Goal: Task Accomplishment & Management: Manage account settings

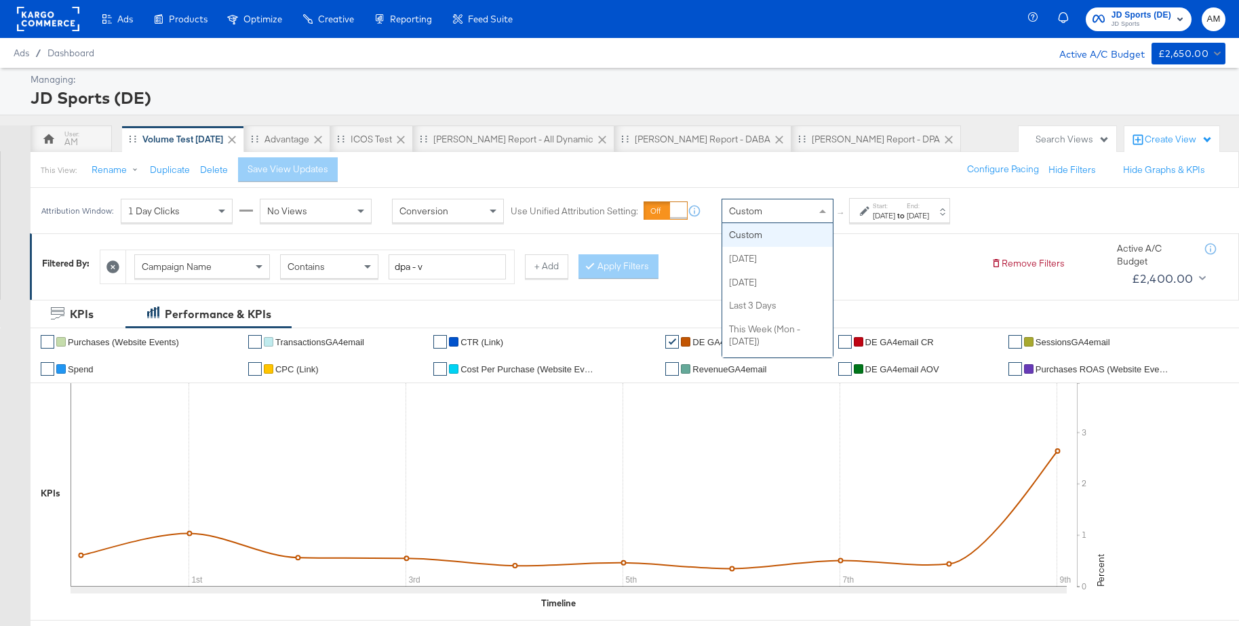
click at [740, 212] on span "Custom" at bounding box center [745, 211] width 33 height 12
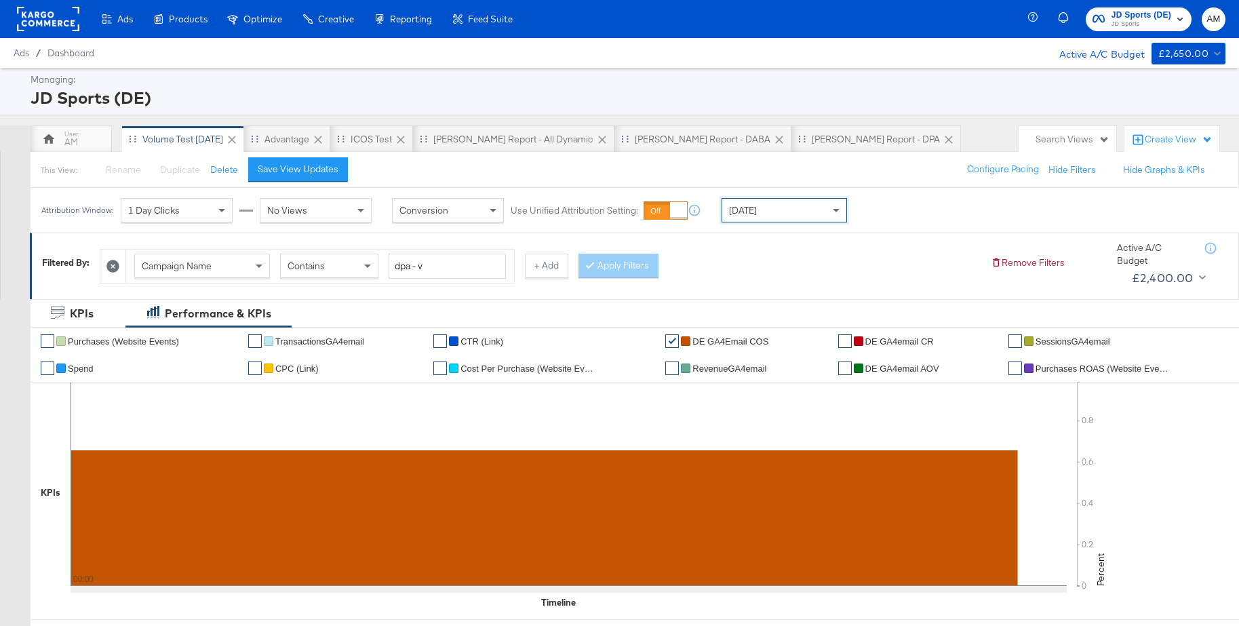
click at [1148, 22] on span "JD Sports" at bounding box center [1142, 24] width 60 height 11
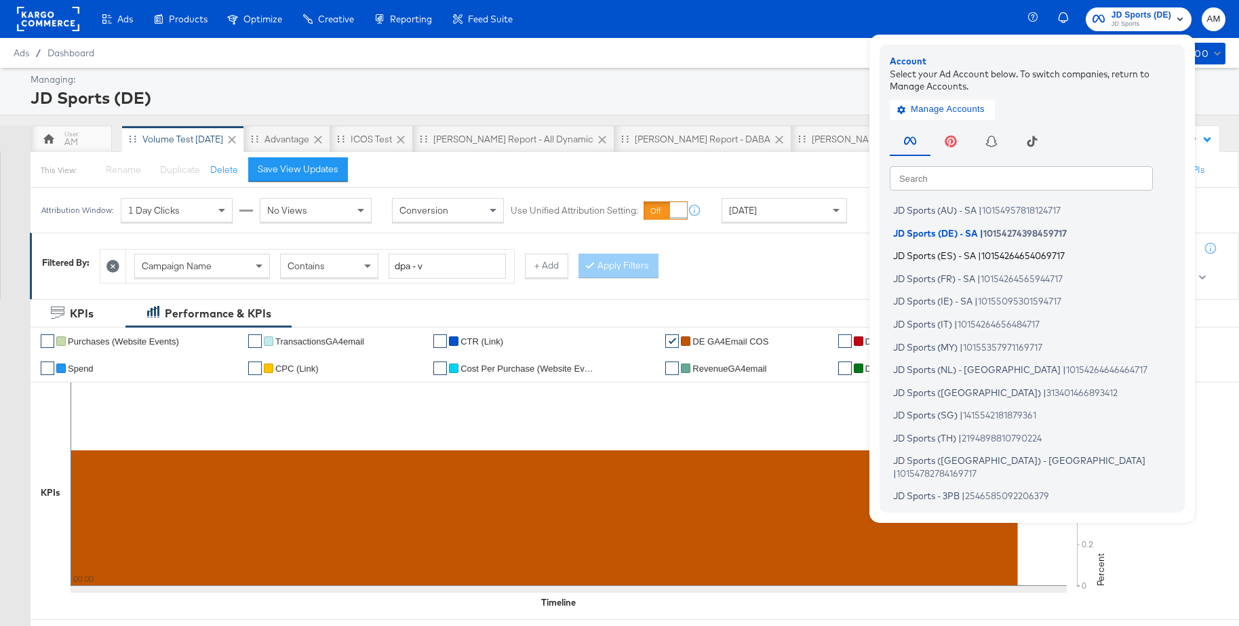
click at [928, 254] on span "JD Sports (ES) - SA" at bounding box center [934, 255] width 83 height 11
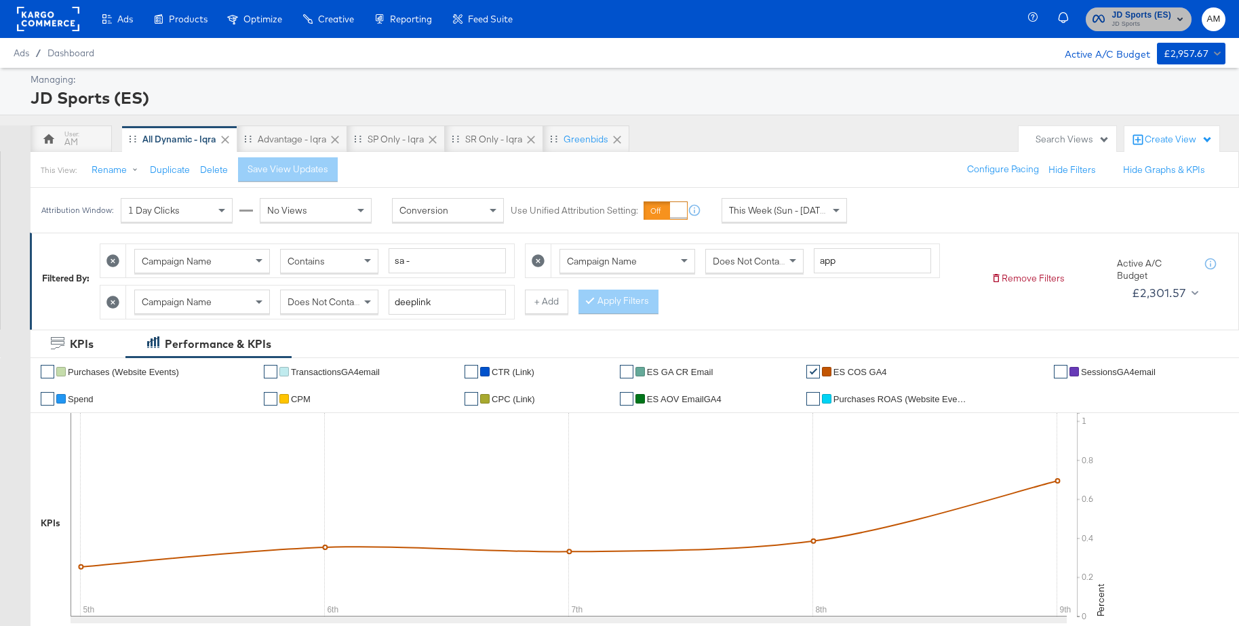
click at [1147, 9] on span "JD Sports (ES)" at bounding box center [1142, 15] width 60 height 14
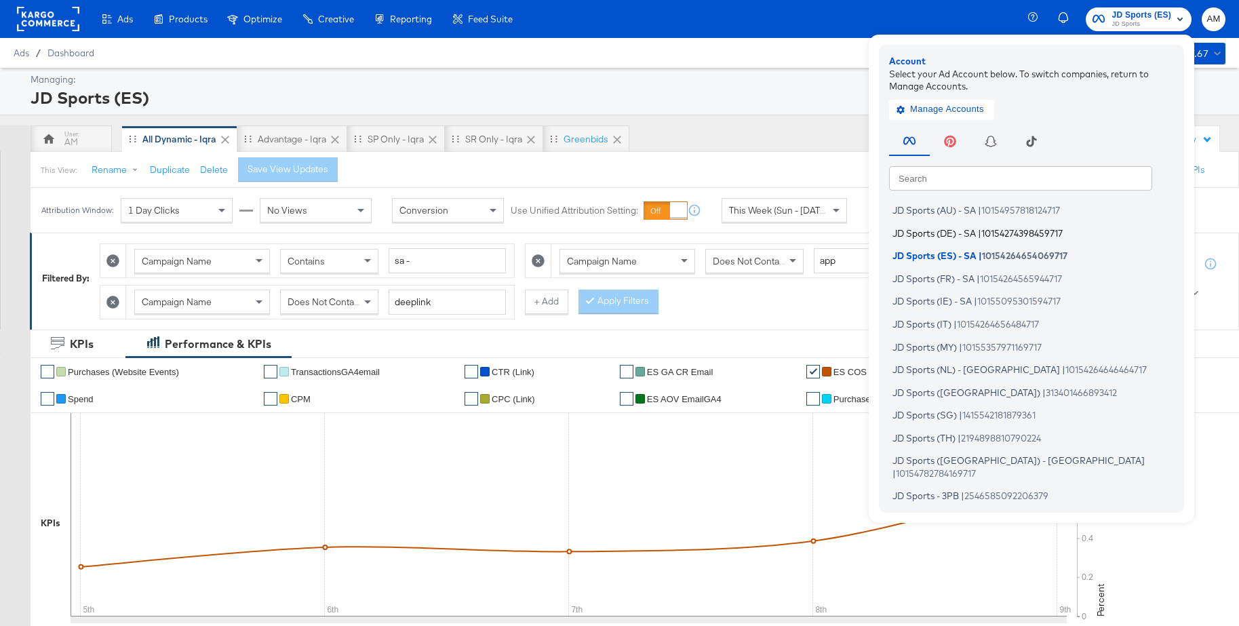
click at [925, 230] on span "JD Sports (DE) - SA" at bounding box center [934, 232] width 83 height 11
